Goal: Task Accomplishment & Management: Use online tool/utility

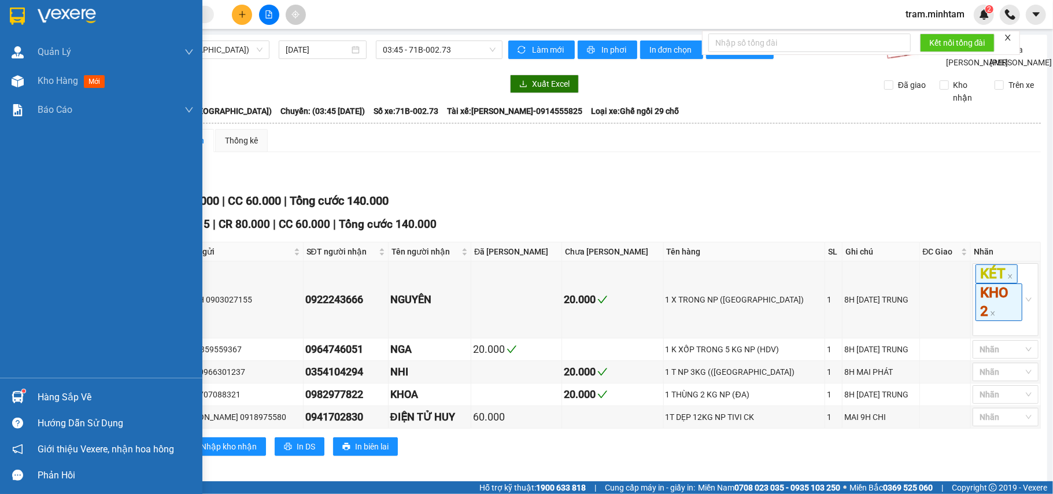
click at [38, 389] on div "Hàng sắp về" at bounding box center [116, 396] width 156 height 17
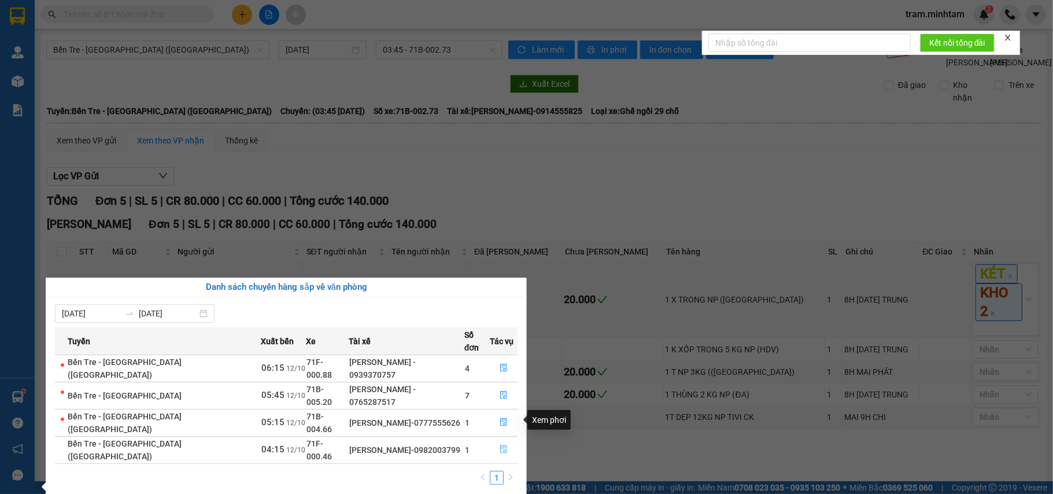
click at [500, 445] on icon "file-done" at bounding box center [503, 449] width 8 height 8
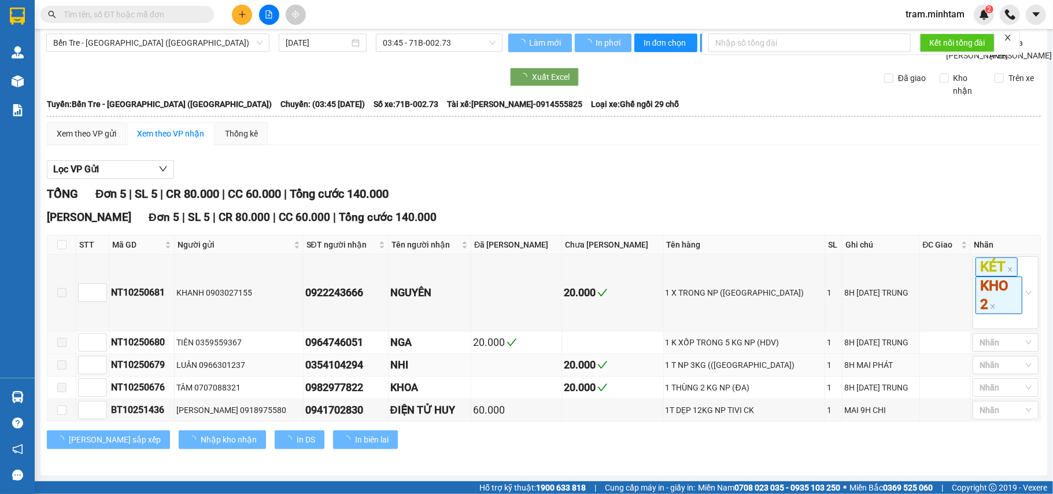
scroll to position [24, 0]
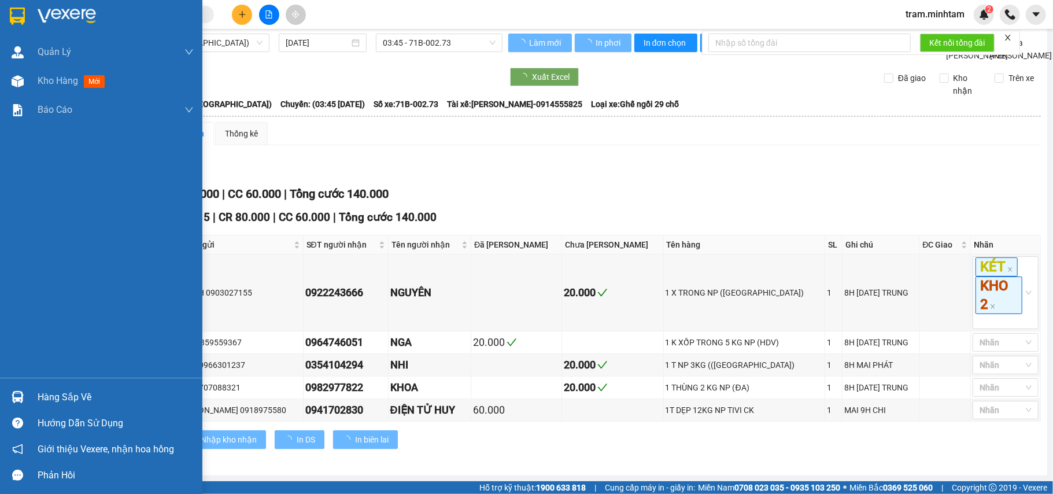
click at [28, 391] on div "Hàng sắp về" at bounding box center [101, 397] width 202 height 26
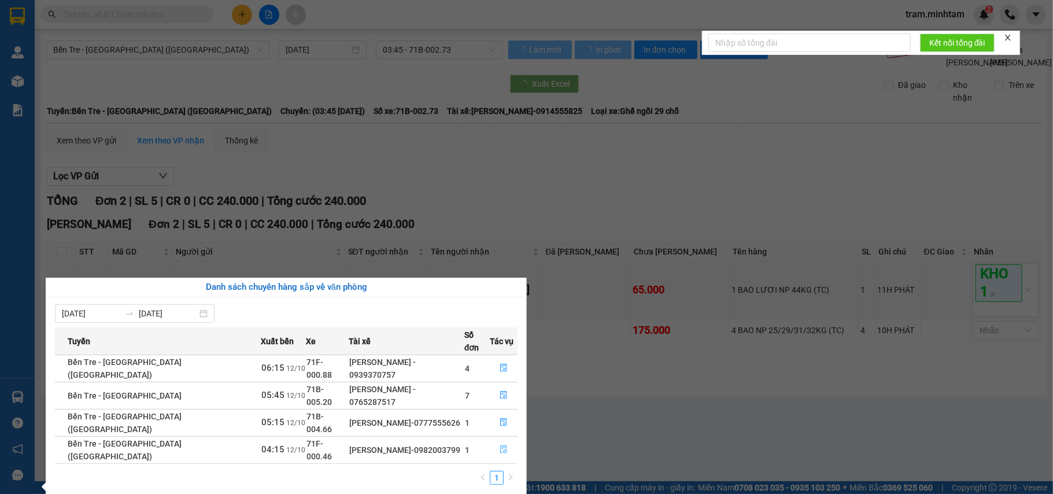
scroll to position [0, 0]
type input "[DATE]"
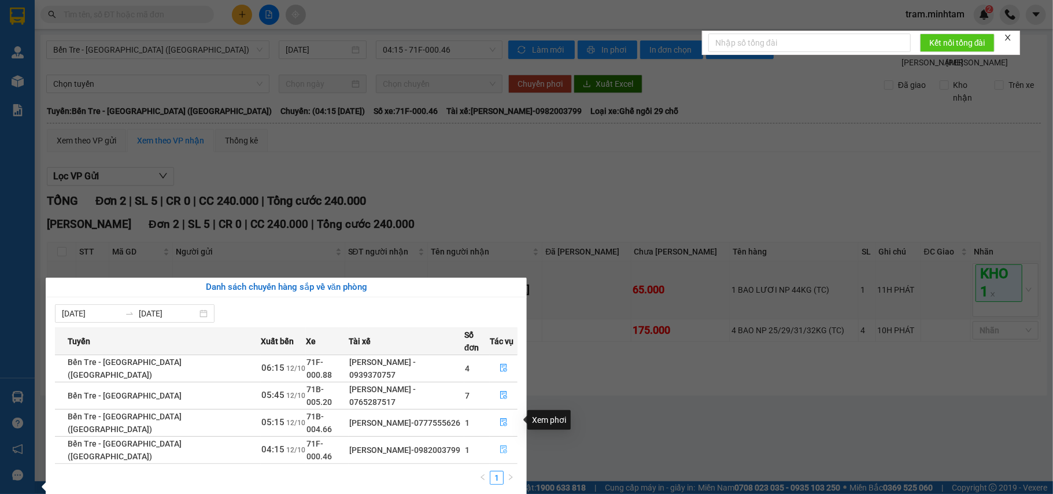
click at [500, 445] on icon "file-done" at bounding box center [503, 449] width 8 height 8
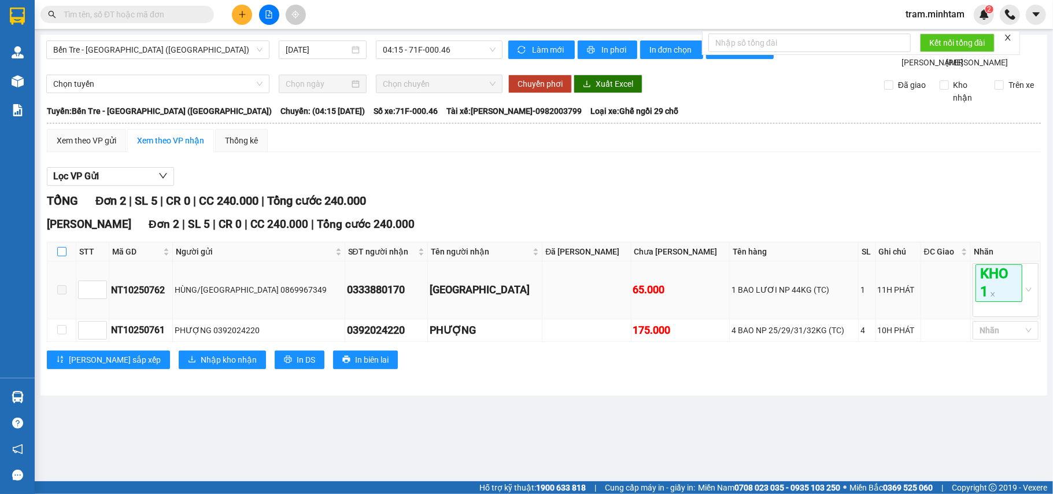
drag, startPoint x: 61, startPoint y: 268, endPoint x: 158, endPoint y: 302, distance: 102.7
click at [61, 256] on input "checkbox" at bounding box center [61, 251] width 9 height 9
checkbox input "true"
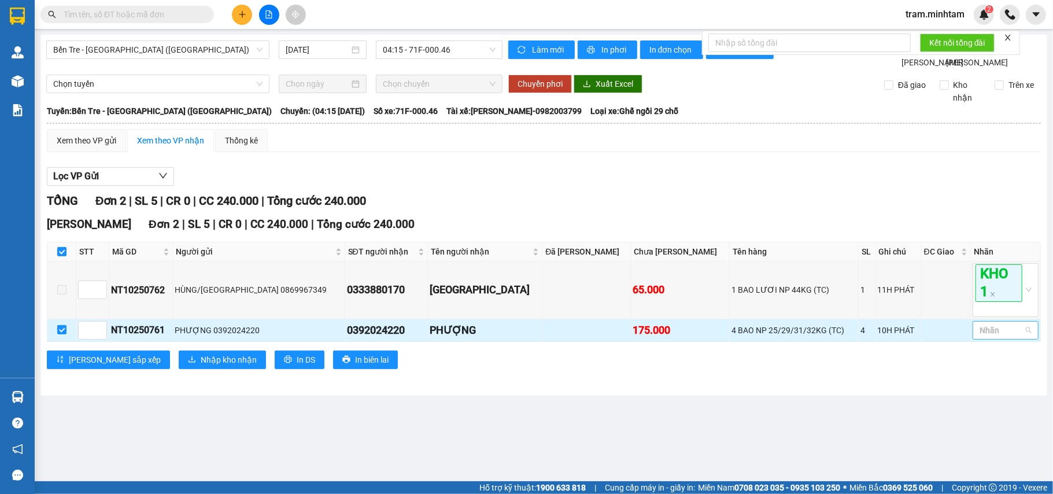
click at [998, 337] on div at bounding box center [999, 330] width 49 height 14
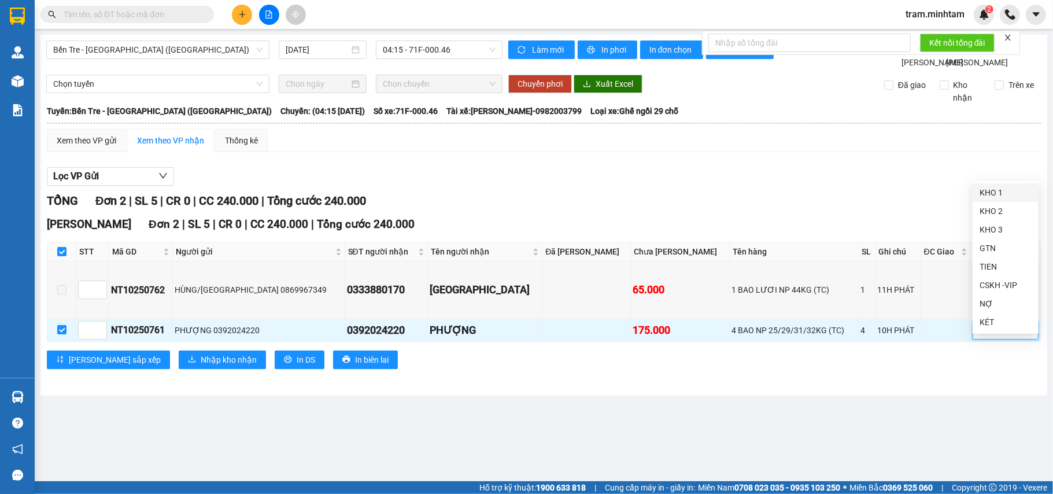
click at [1020, 195] on div "KHO 1" at bounding box center [1005, 192] width 52 height 13
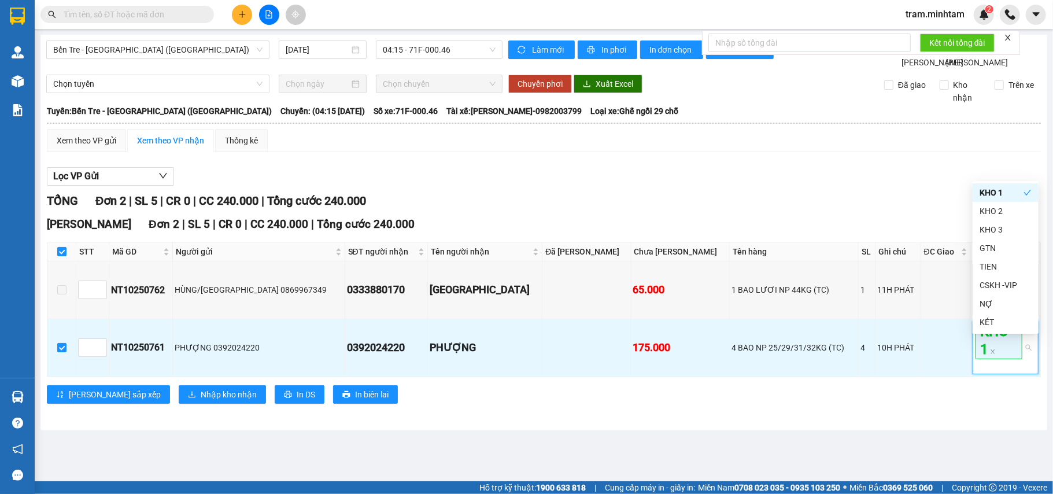
drag, startPoint x: 738, startPoint y: 207, endPoint x: 706, endPoint y: 217, distance: 32.9
click at [732, 209] on div "TỔNG Đơn 2 | SL 5 | CR 0 | CC 240.000 | Tổng cước 240.000" at bounding box center [544, 201] width 994 height 18
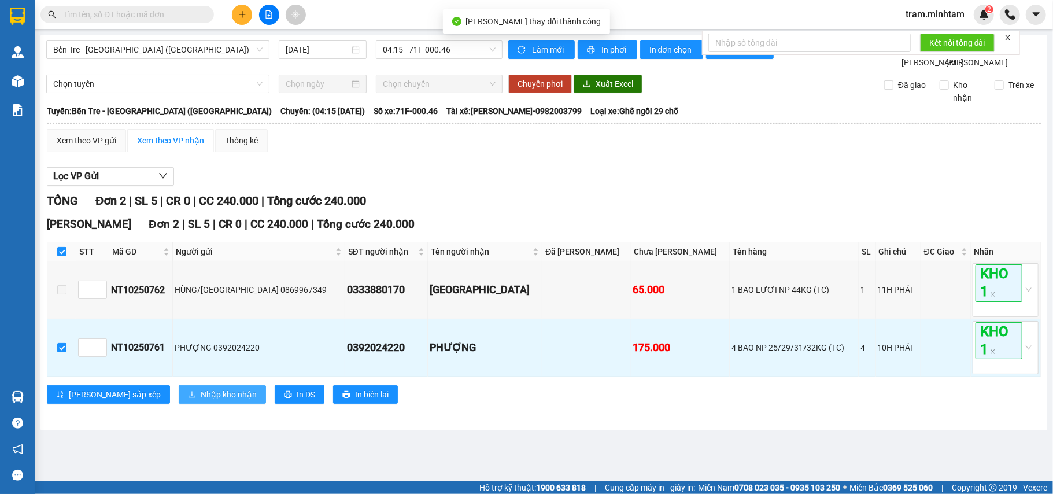
click at [201, 401] on span "Nhập kho nhận" at bounding box center [229, 394] width 56 height 13
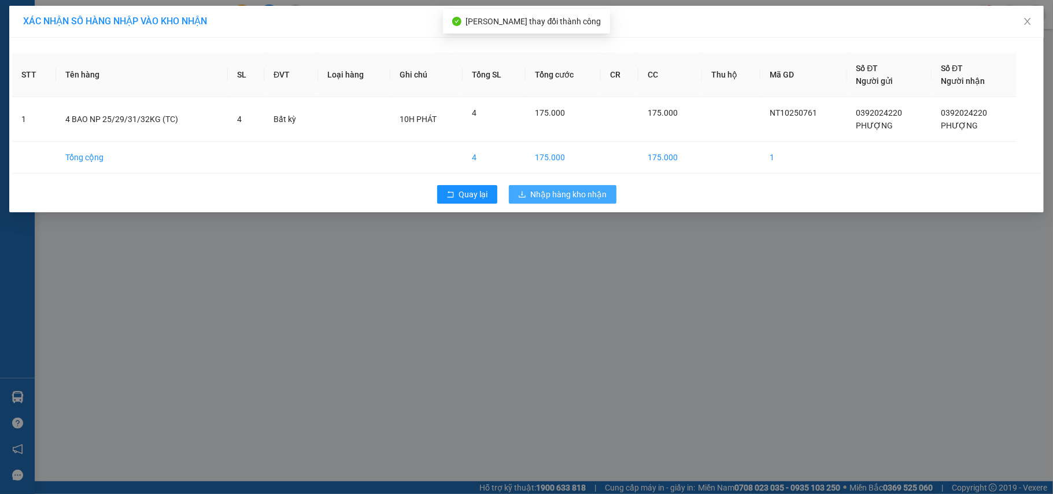
click at [563, 199] on span "Nhập hàng kho nhận" at bounding box center [569, 194] width 76 height 13
